Goal: Task Accomplishment & Management: Manage account settings

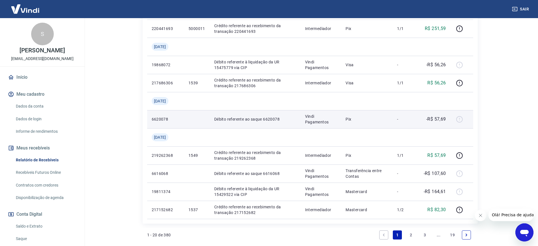
scroll to position [531, 0]
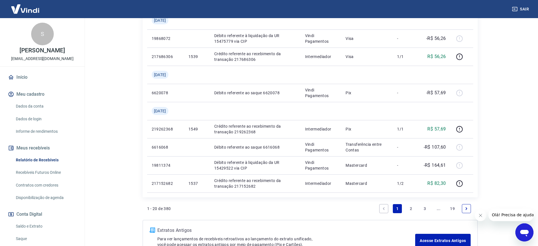
click at [409, 210] on link "2" at bounding box center [411, 208] width 9 height 9
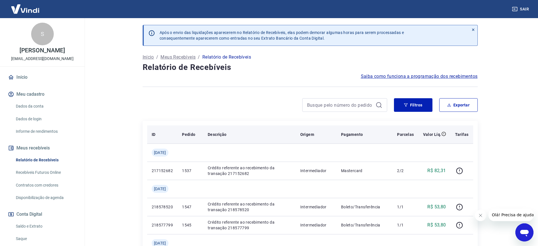
scroll to position [35, 0]
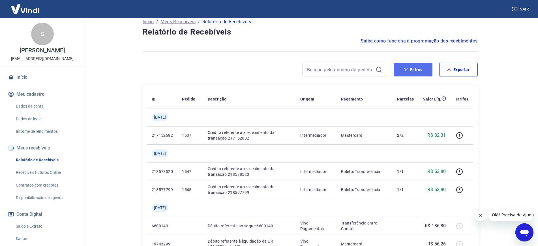
click at [396, 69] on button "Filtros" at bounding box center [413, 70] width 38 height 14
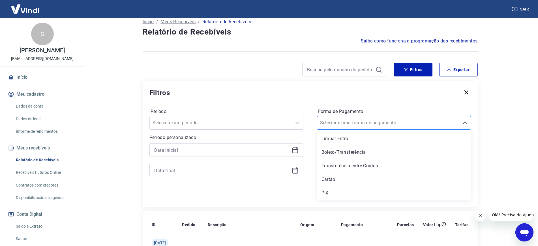
click at [361, 119] on div at bounding box center [388, 123] width 136 height 8
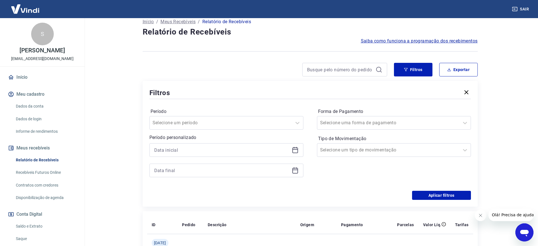
click at [307, 101] on div "Período Selecione um período Período personalizado Forma de Pagamento Selecione…" at bounding box center [310, 145] width 322 height 91
click at [342, 148] on input "Tipo de Movimentação" at bounding box center [348, 150] width 57 height 7
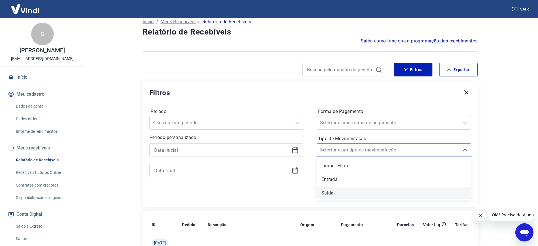
click at [327, 191] on div "Saída" at bounding box center [394, 192] width 154 height 11
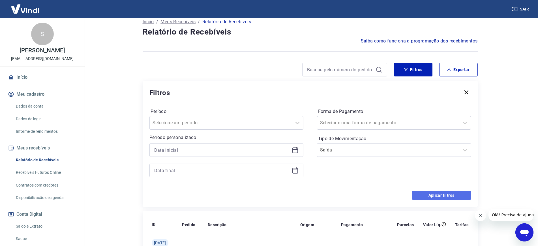
click at [427, 195] on button "Aplicar filtros" at bounding box center [441, 195] width 59 height 9
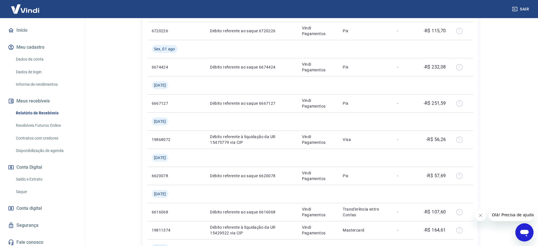
scroll to position [50, 0]
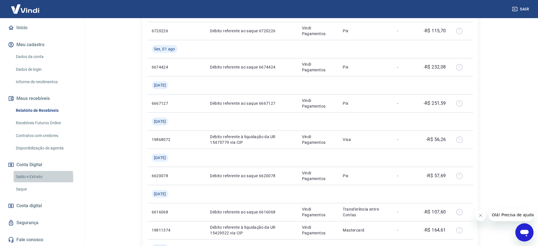
click at [22, 178] on link "Saldo e Extrato" at bounding box center [46, 177] width 64 height 12
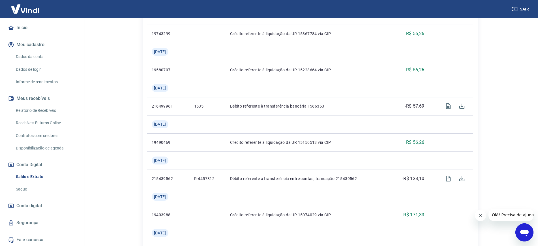
scroll to position [354, 0]
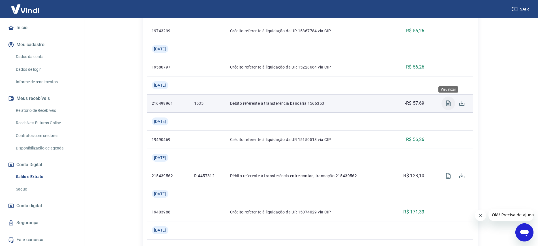
click at [451, 102] on icon "Visualizar" at bounding box center [448, 103] width 7 height 7
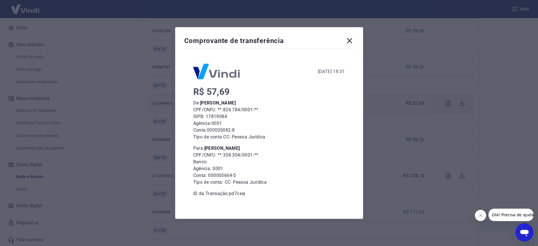
scroll to position [3, 0]
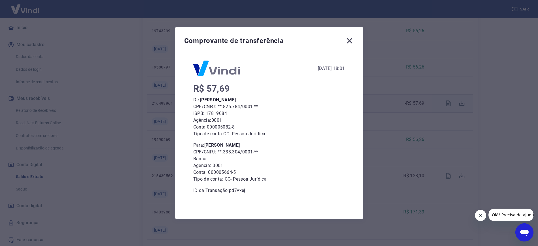
click at [352, 38] on icon at bounding box center [349, 40] width 9 height 9
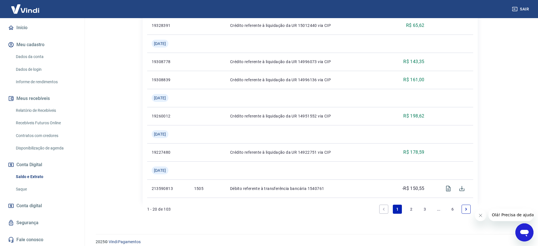
scroll to position [655, 0]
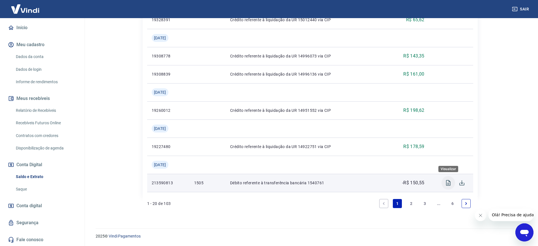
click at [451, 182] on icon "Visualizar" at bounding box center [448, 182] width 7 height 7
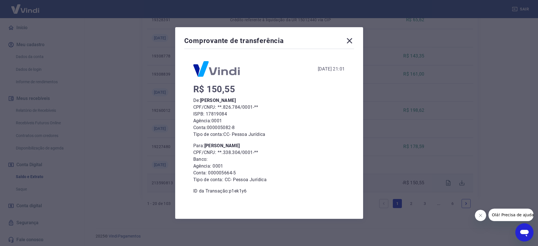
scroll to position [3, 0]
click at [354, 38] on icon at bounding box center [349, 40] width 9 height 9
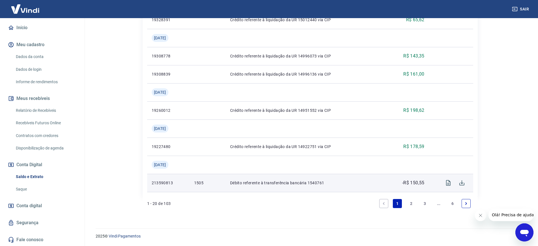
click at [410, 206] on link "2" at bounding box center [411, 203] width 9 height 9
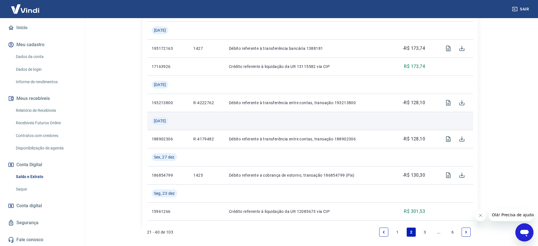
scroll to position [655, 0]
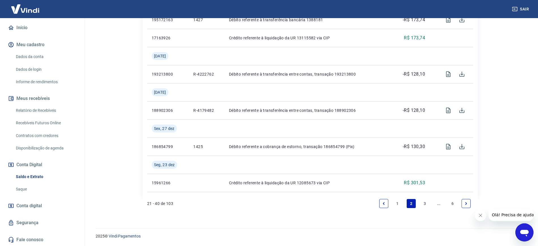
click at [398, 197] on li "1" at bounding box center [398, 204] width 14 height 14
click at [399, 202] on link "1" at bounding box center [397, 203] width 9 height 9
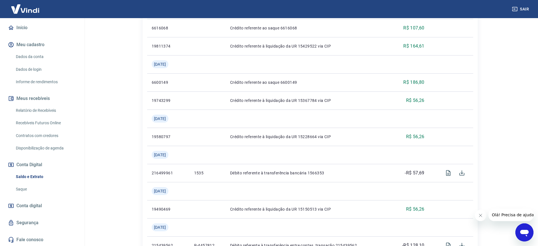
scroll to position [159, 0]
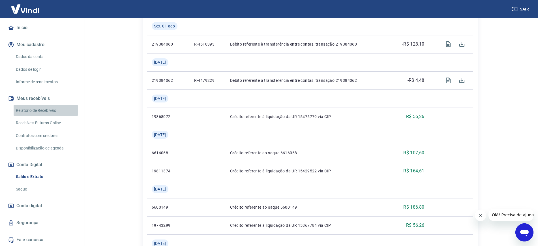
click at [50, 109] on link "Relatório de Recebíveis" at bounding box center [46, 111] width 64 height 12
